Goal: Transaction & Acquisition: Purchase product/service

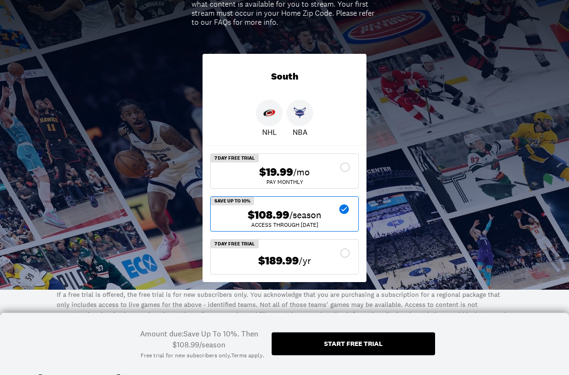
scroll to position [155, 0]
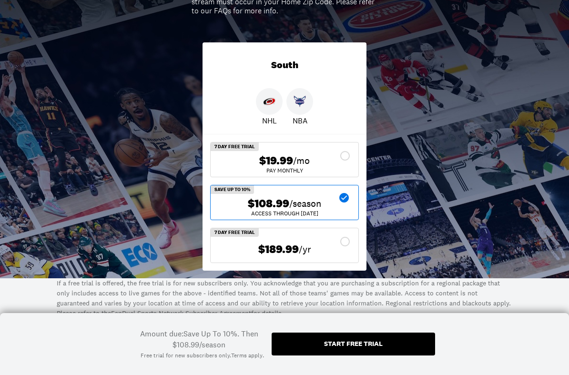
click at [376, 328] on div "Start free trial" at bounding box center [353, 343] width 59 height 7
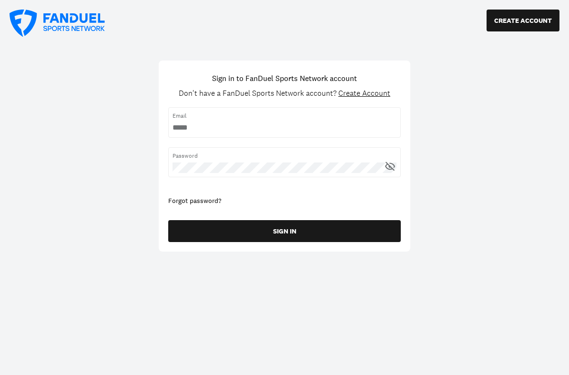
click at [255, 129] on input "username" at bounding box center [284, 127] width 224 height 10
type input "**********"
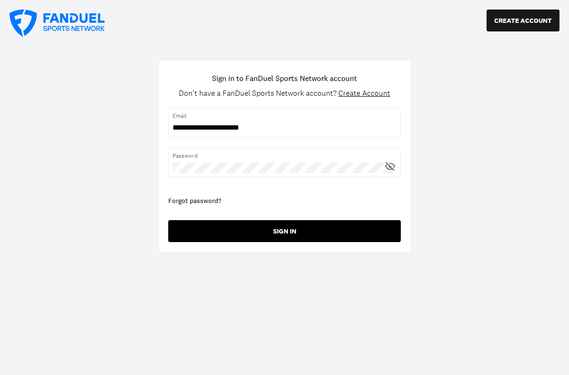
click at [308, 230] on button "SIGN IN" at bounding box center [284, 231] width 232 height 22
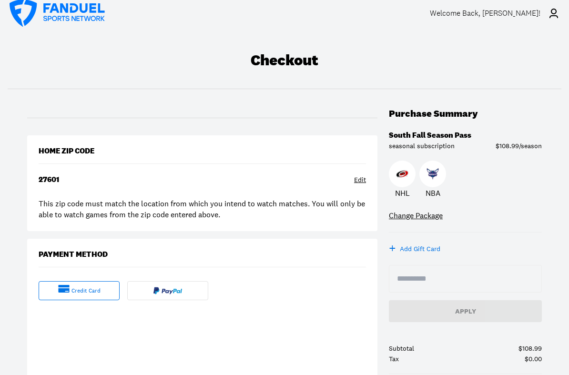
scroll to position [17, 0]
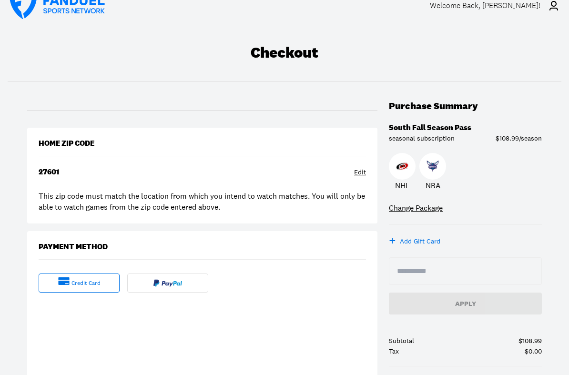
click at [360, 174] on div "Edit" at bounding box center [360, 173] width 12 height 10
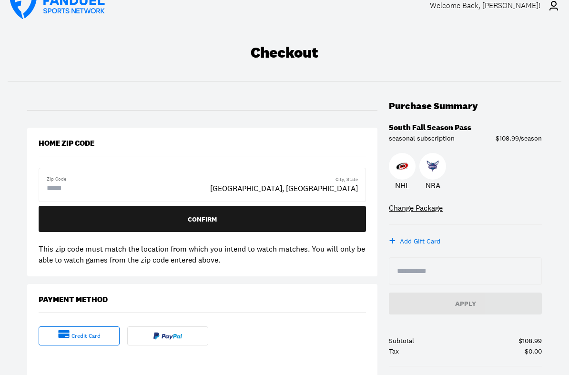
scroll to position [18, 0]
click at [210, 187] on div "Zip Code" at bounding box center [128, 185] width 163 height 18
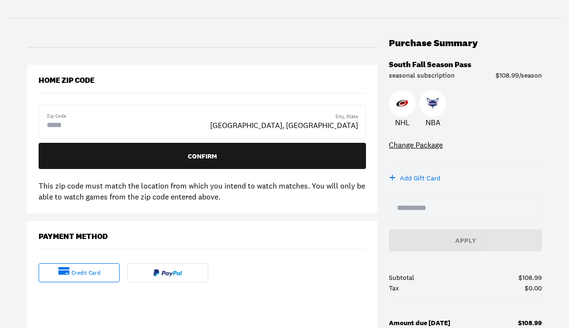
scroll to position [73, 0]
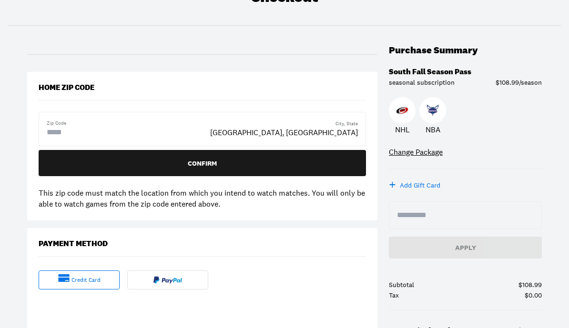
click at [82, 132] on input "text" at bounding box center [85, 132] width 76 height 11
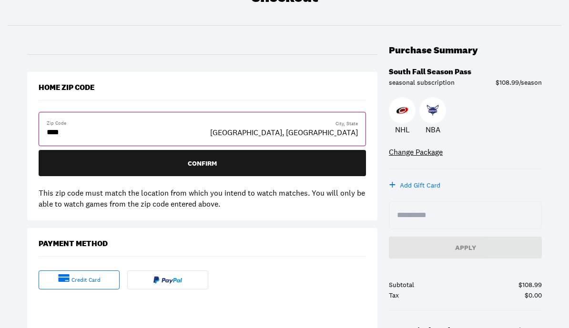
type input "*****"
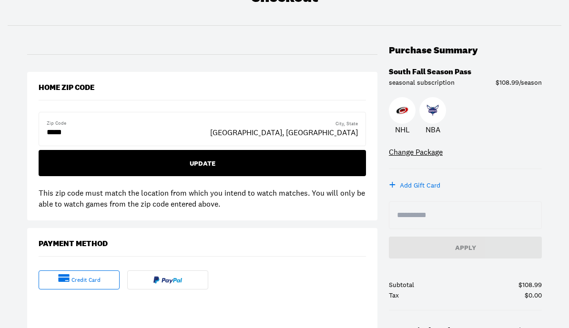
click at [64, 162] on div "Update" at bounding box center [202, 163] width 312 height 7
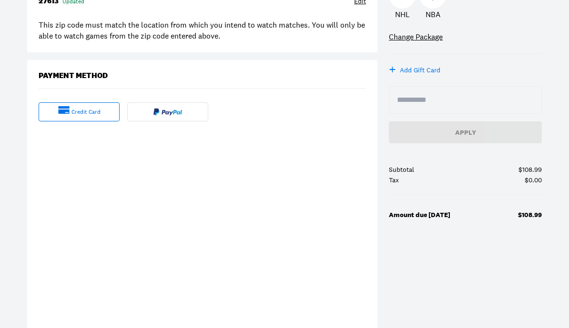
scroll to position [188, 0]
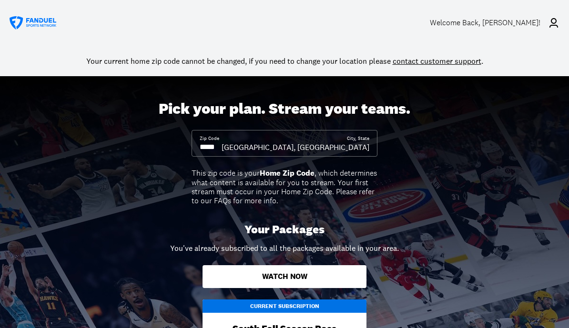
click at [554, 21] on icon at bounding box center [553, 22] width 11 height 11
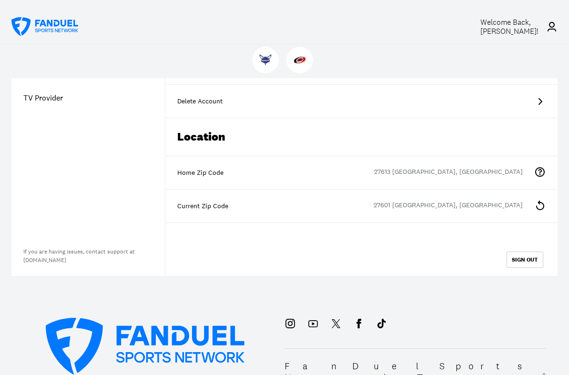
scroll to position [182, 0]
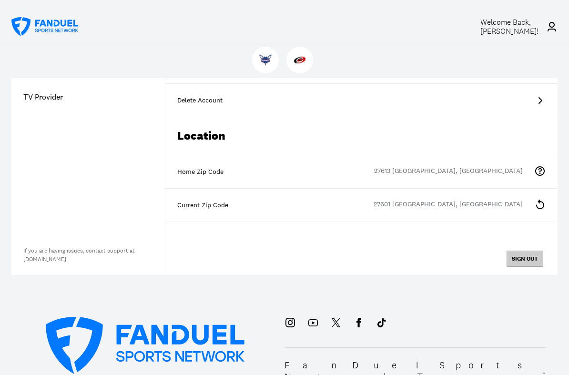
click at [531, 258] on button "SIGN OUT" at bounding box center [524, 259] width 37 height 16
